Goal: Manage account settings

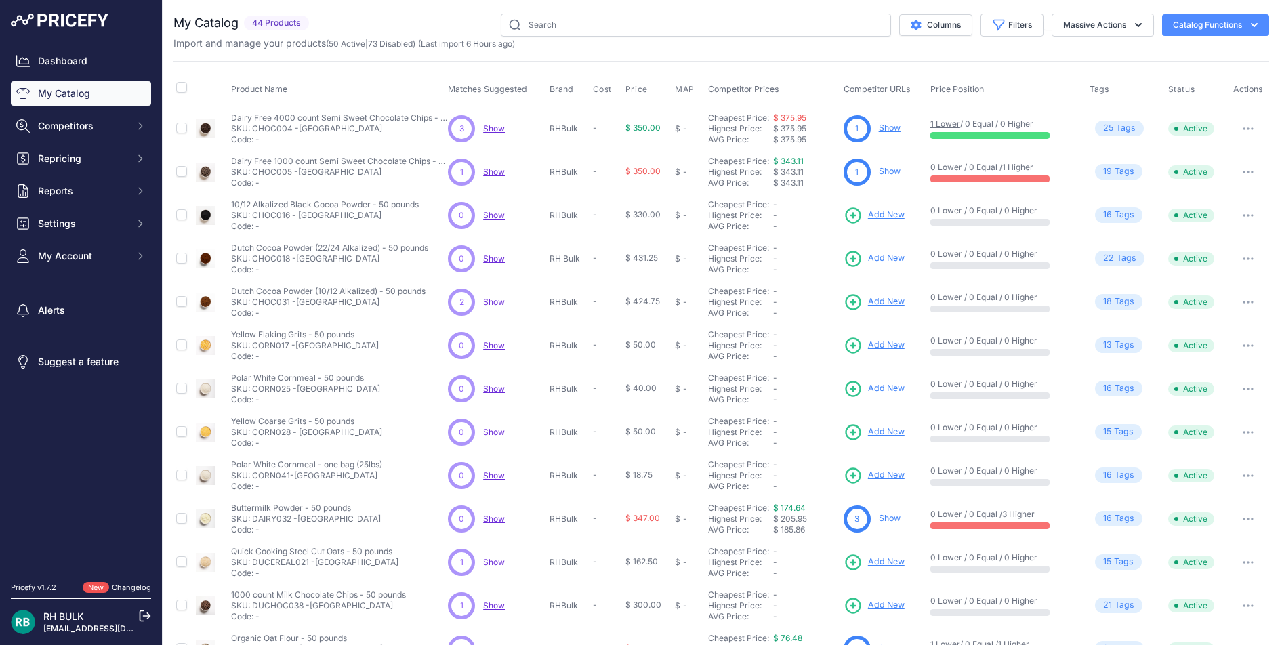
click at [79, 625] on link "[EMAIL_ADDRESS][DOMAIN_NAME]" at bounding box center [114, 628] width 142 height 10
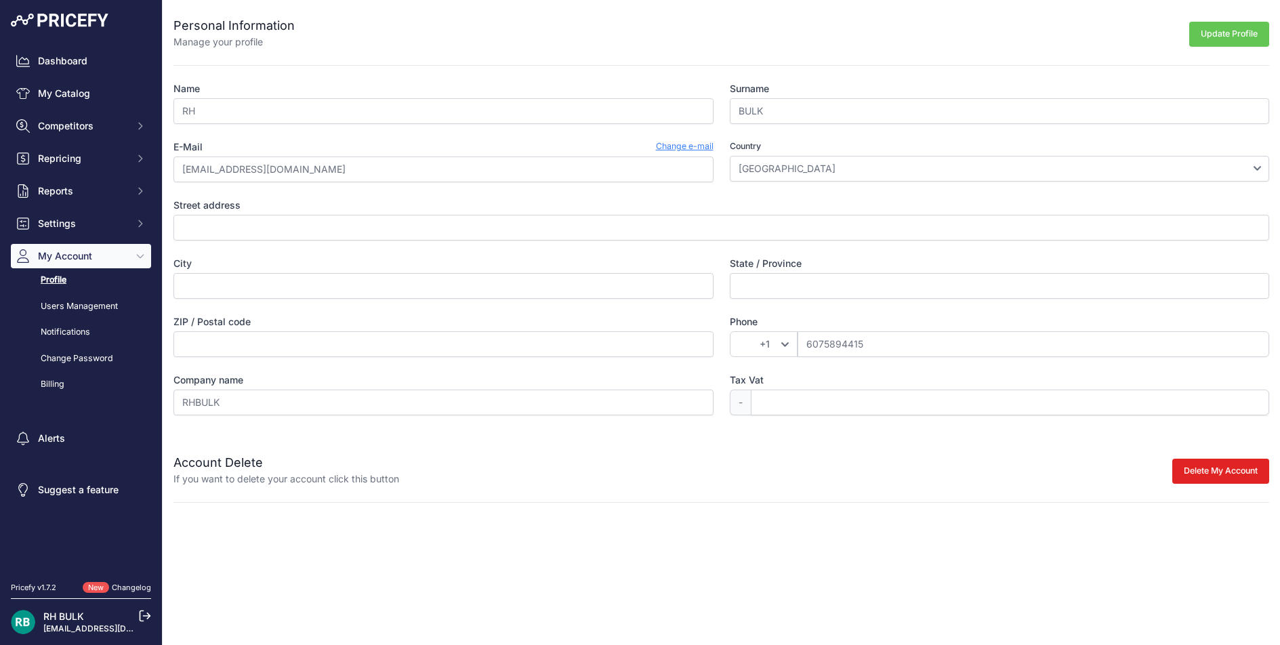
click at [142, 615] on icon at bounding box center [145, 616] width 12 height 12
